Goal: Information Seeking & Learning: Check status

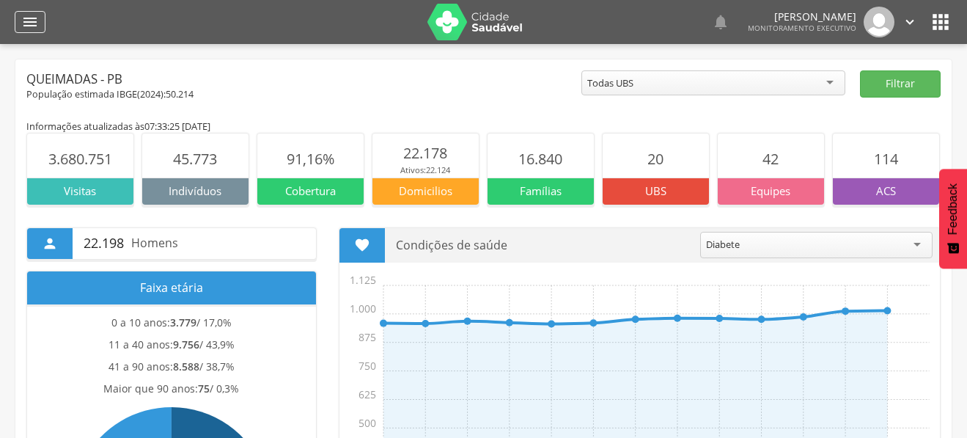
drag, startPoint x: 0, startPoint y: 0, endPoint x: 37, endPoint y: 17, distance: 41.0
click at [37, 18] on icon "" at bounding box center [30, 22] width 18 height 18
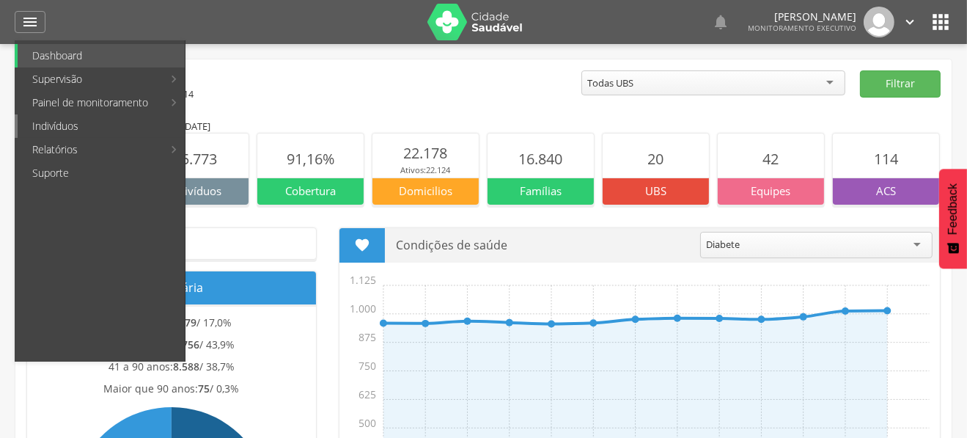
click at [78, 125] on link "Indivíduos" at bounding box center [101, 125] width 167 height 23
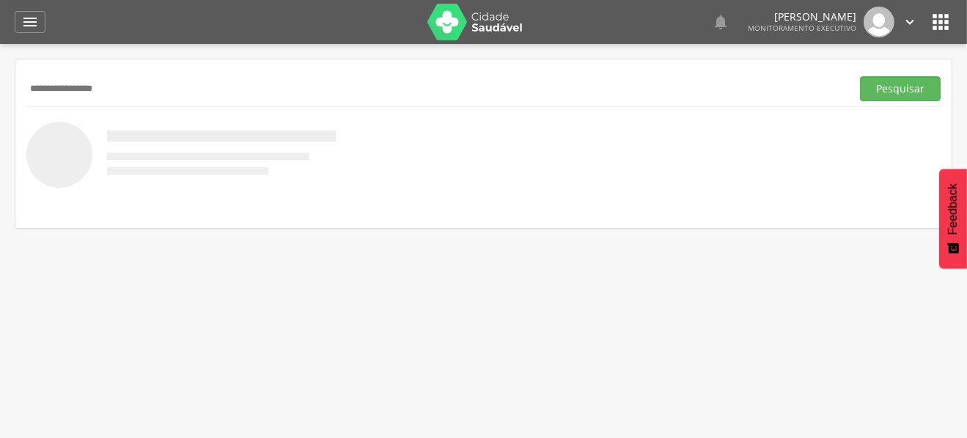
click at [860, 76] on button "Pesquisar" at bounding box center [900, 88] width 81 height 25
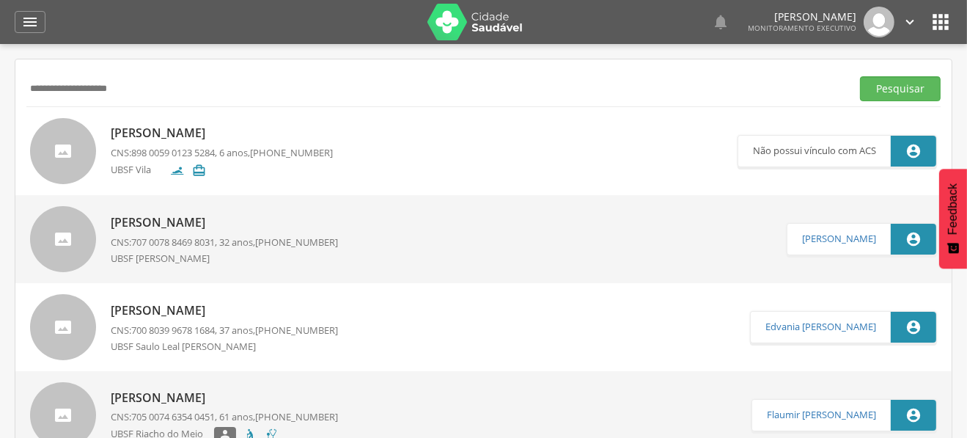
type input "**********"
click at [860, 76] on button "Pesquisar" at bounding box center [900, 88] width 81 height 25
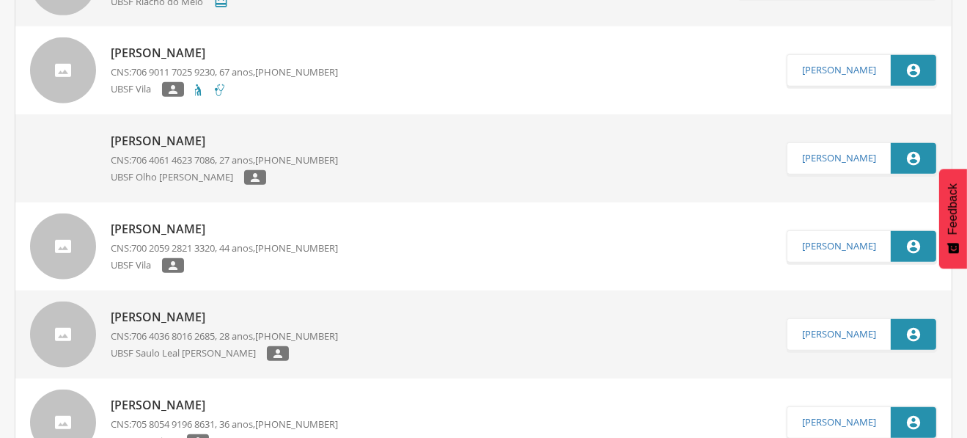
scroll to position [1173, 0]
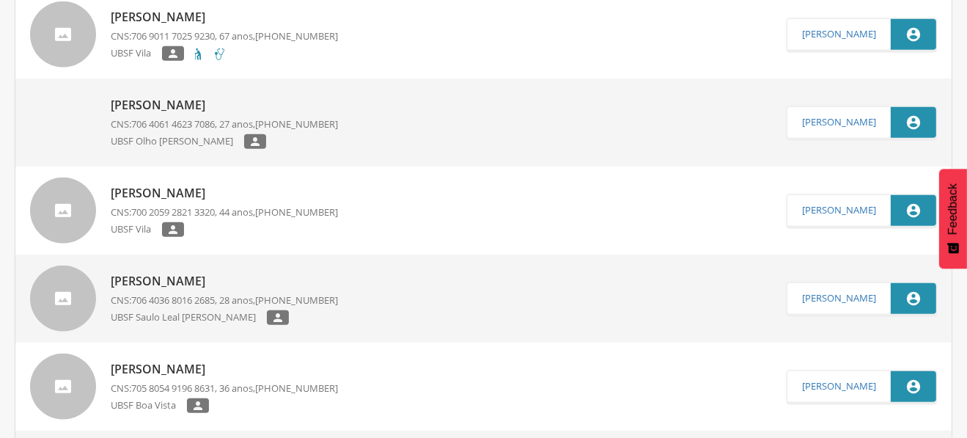
click at [317, 286] on p "[PERSON_NAME]" at bounding box center [224, 281] width 227 height 17
type input "**********"
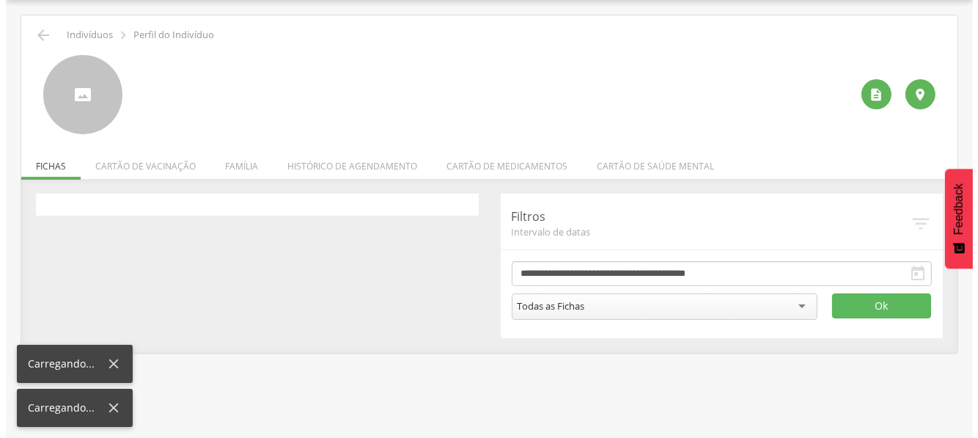
scroll to position [43, 0]
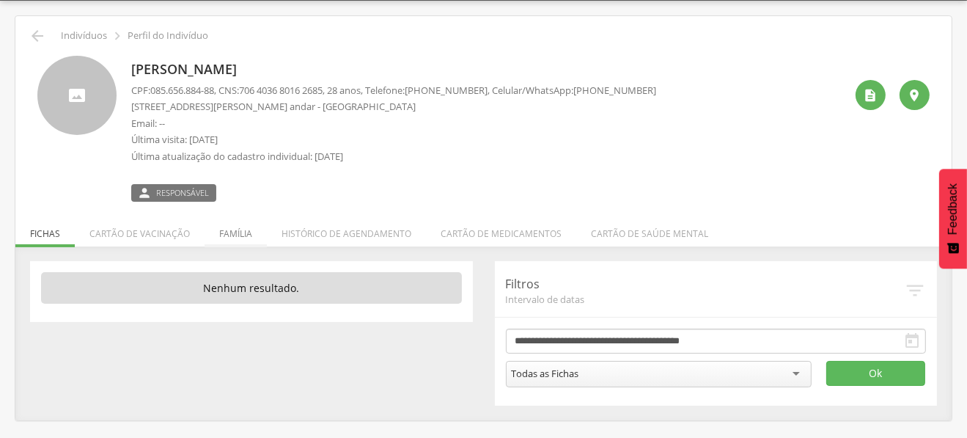
click at [232, 232] on li "Família" at bounding box center [236, 230] width 62 height 34
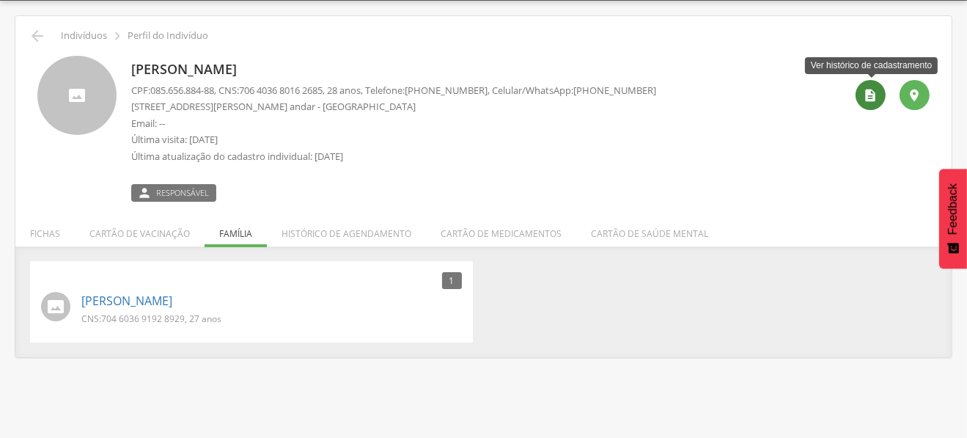
click at [880, 98] on div "" at bounding box center [871, 95] width 30 height 30
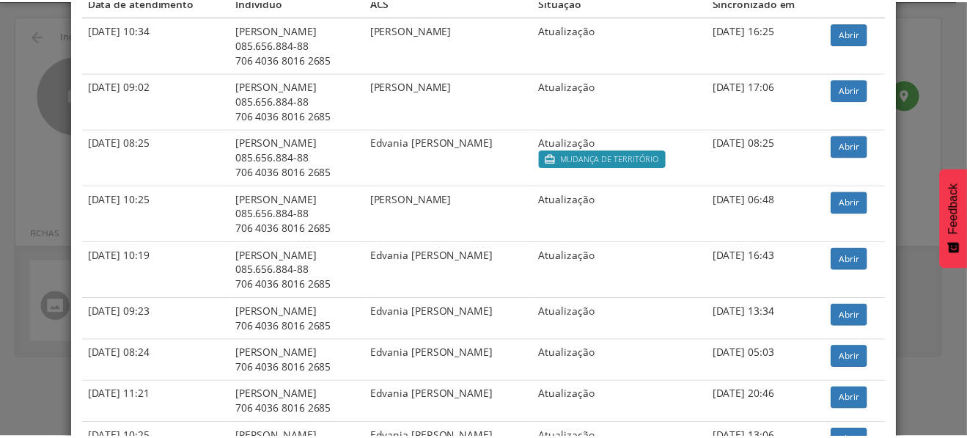
scroll to position [0, 0]
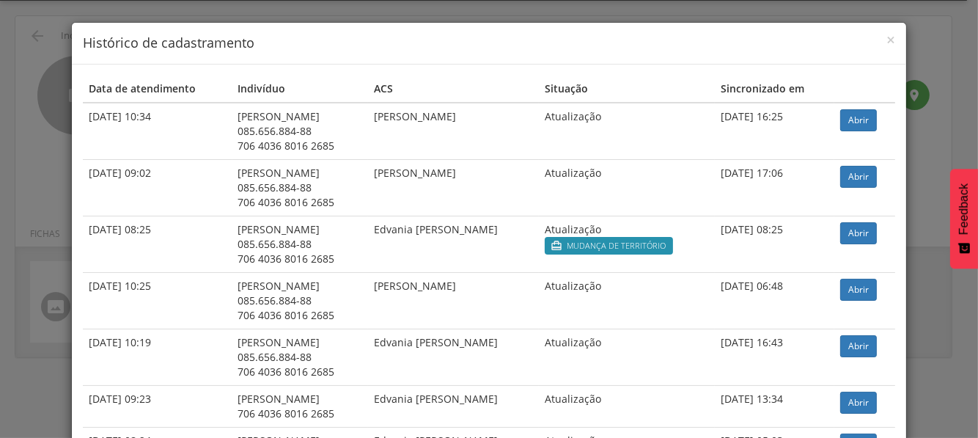
click at [895, 43] on div "× Histórico de cadastramento" at bounding box center [489, 44] width 834 height 42
click at [879, 41] on h4 "Histórico de cadastramento" at bounding box center [489, 43] width 812 height 19
click at [887, 36] on span "×" at bounding box center [891, 39] width 9 height 21
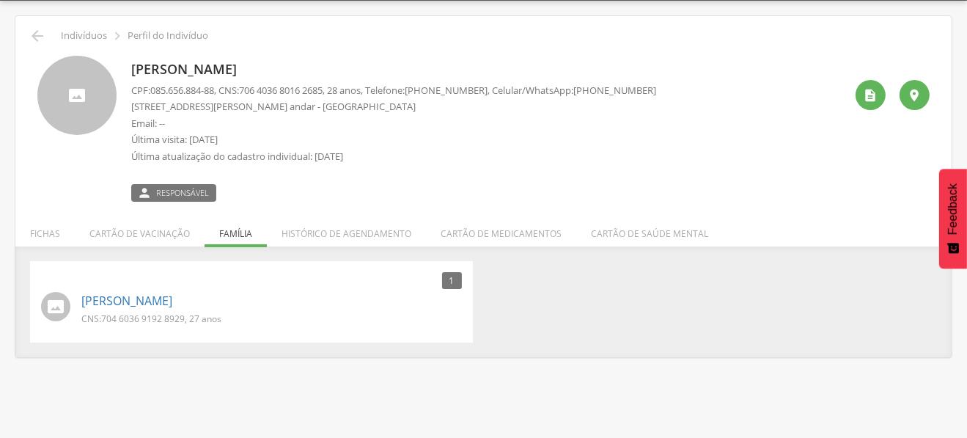
click at [160, 241] on li "Cartão de vacinação" at bounding box center [140, 230] width 130 height 34
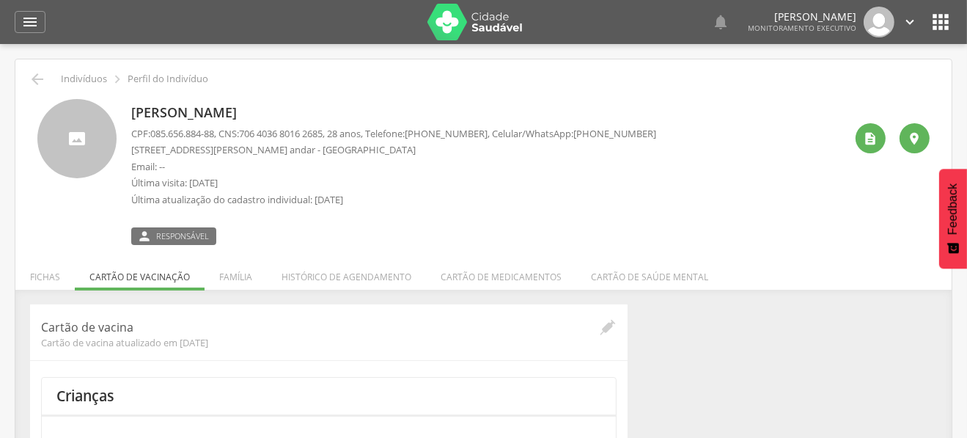
drag, startPoint x: 829, startPoint y: 328, endPoint x: 470, endPoint y: 205, distance: 379.1
drag, startPoint x: 32, startPoint y: 77, endPoint x: 50, endPoint y: 67, distance: 21.0
click at [32, 76] on icon "" at bounding box center [38, 79] width 18 height 18
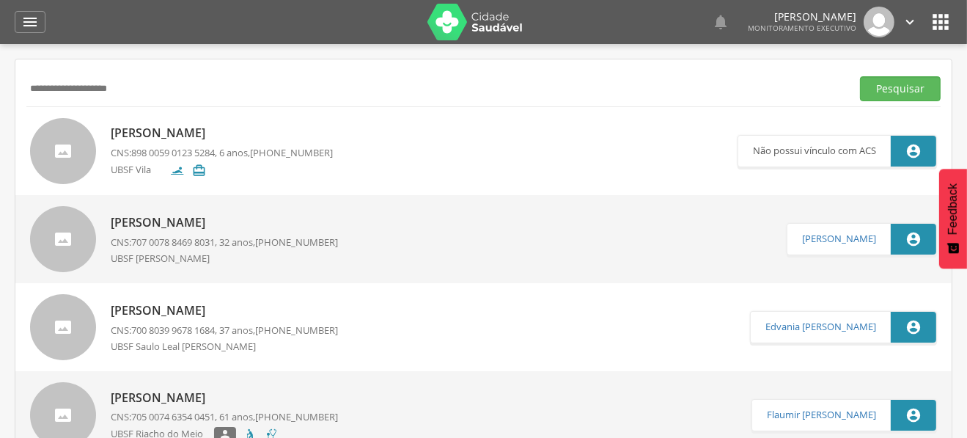
drag, startPoint x: 147, startPoint y: 83, endPoint x: 6, endPoint y: 94, distance: 142.0
click at [8, 94] on div " Supervisão  Distritos  Ubs Coordenador: - Queimadas / PB Intervalo de Tempo…" at bounding box center [483, 263] width 967 height 438
click at [104, 83] on input "text" at bounding box center [435, 88] width 819 height 25
click at [457, 29] on img at bounding box center [475, 22] width 95 height 37
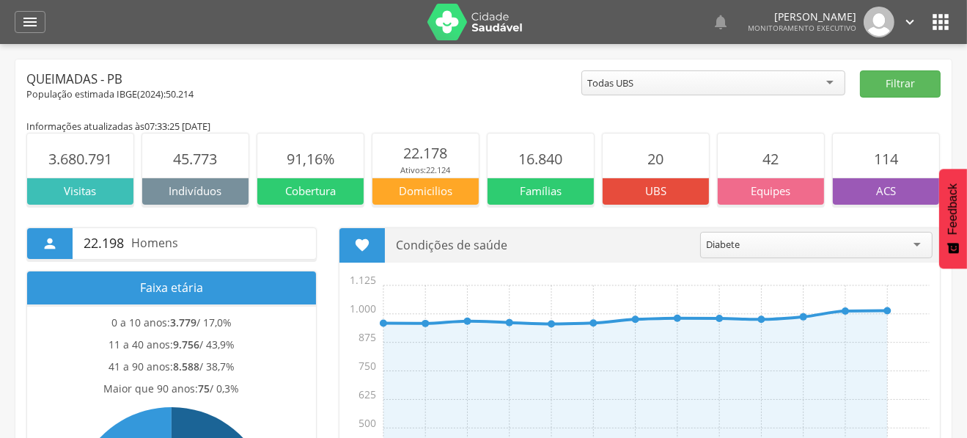
click at [489, 85] on div "Queimadas - PB" at bounding box center [303, 79] width 555 height 18
